Goal: Use online tool/utility: Use online tool/utility

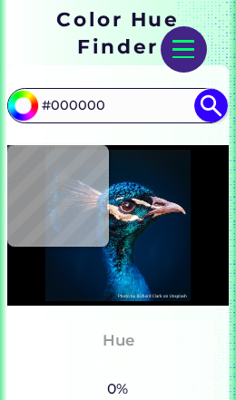
scroll to position [311, 0]
type input "#011120"
type input "#011425"
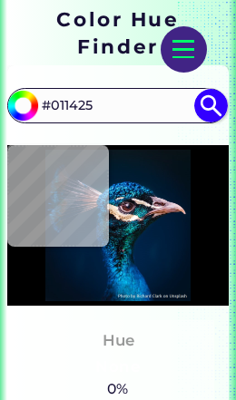
type input "#000000"
type input "#001226"
type input "#001427"
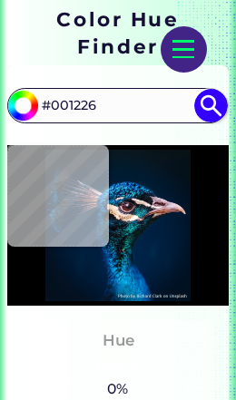
type input "#001427"
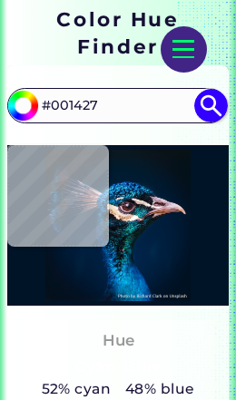
type input "#00152c"
type input "#00152C"
type input "#00142d"
type input "#00142D"
type input "#00142c"
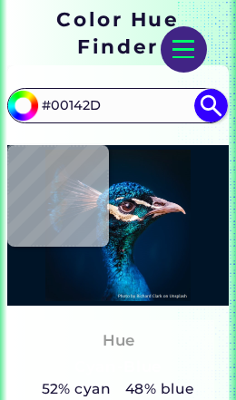
type input "#00142C"
click at [132, 101] on input "#00142C" at bounding box center [116, 106] width 163 height 30
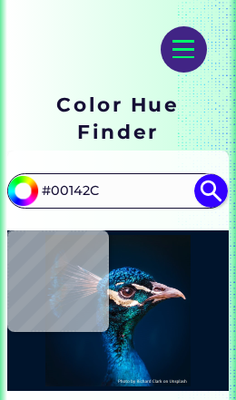
scroll to position [223, 0]
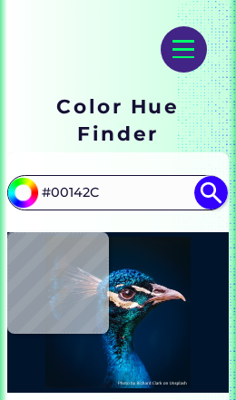
type input "#05303d"
type input "#05303D"
type input "#0d151f"
type input "#0D151F"
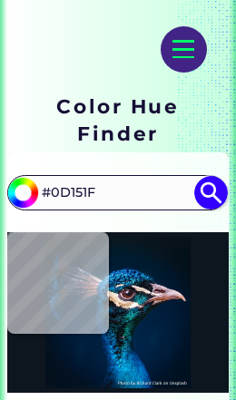
type input "#000e13"
type input "#000E13"
type input "#002244"
type input "#00203f"
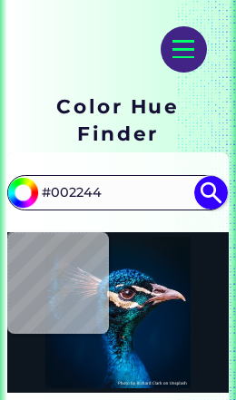
type input "#00203F"
type input "#001f3e"
type input "#001F3E"
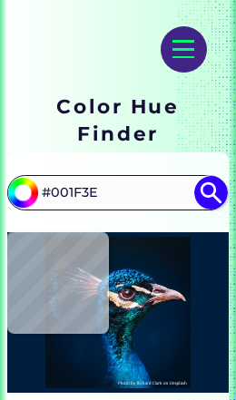
type input "#001d3b"
type input "#001D3B"
type input "#011c3a"
type input "#011C3A"
type input "#001c39"
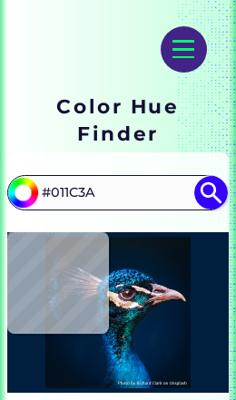
type input "#001C39"
type input "#001b36"
type input "#001B36"
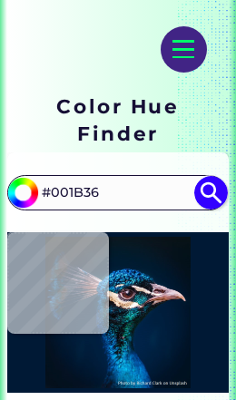
type input "#001935"
type input "#001b38"
type input "#001B38"
type input "#001c3a"
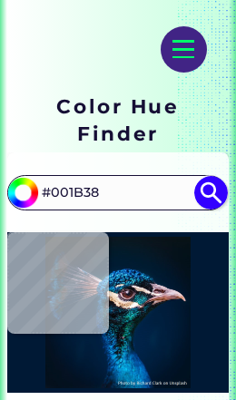
type input "#001C3A"
type input "#002041"
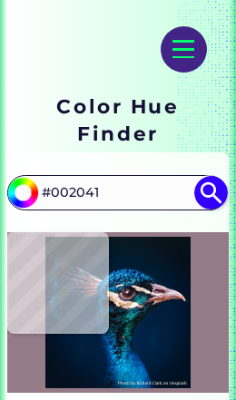
type input "#957a88"
type input "#957A88"
type input "#001b30"
type input "#001B30"
type input "#021c33"
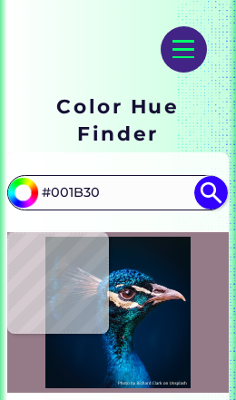
type input "#021C33"
type input "#001e36"
type input "#001E36"
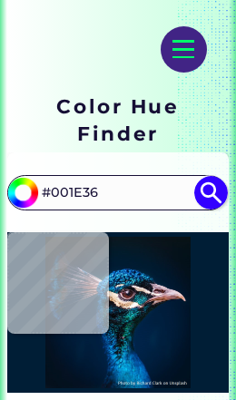
type input "#011b32"
type input "#011B32"
type input "#001b30"
type input "#001B30"
type input "#04192a"
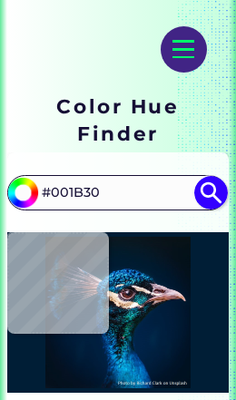
type input "#04192A"
type input "#061927"
type input "#081827"
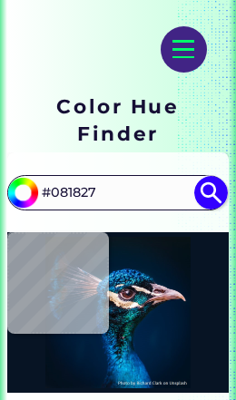
type input "#071424"
type input "#0a1e38"
type input "#0A1E38"
type input "#001935"
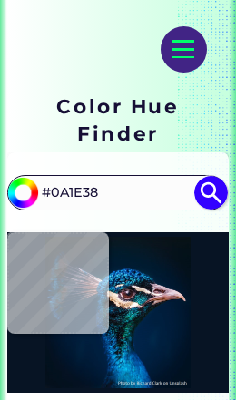
type input "#001935"
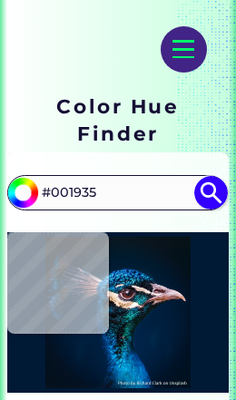
type input "#001a33"
type input "#001A33"
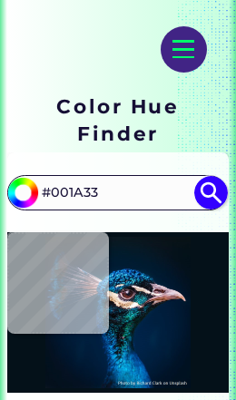
type input "#041119"
type input "#000000"
type input "#03111a"
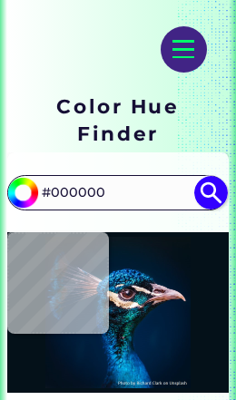
type input "#03111A"
type input "#041117"
type input "#000000"
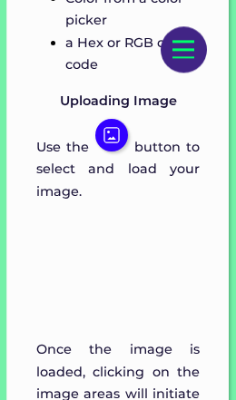
scroll to position [2336, 0]
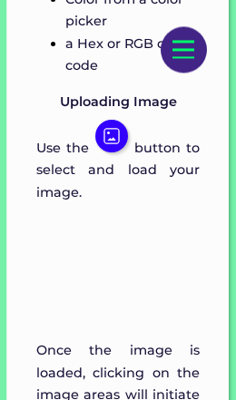
click at [128, 133] on img at bounding box center [111, 136] width 33 height 33
click at [128, 143] on img at bounding box center [111, 136] width 33 height 33
click at [126, 142] on img at bounding box center [111, 136] width 33 height 33
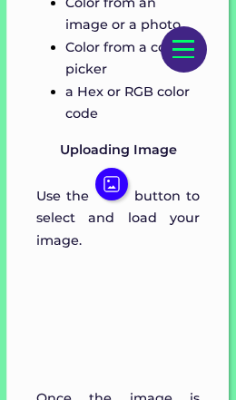
scroll to position [2183, 0]
